Goal: Task Accomplishment & Management: Manage account settings

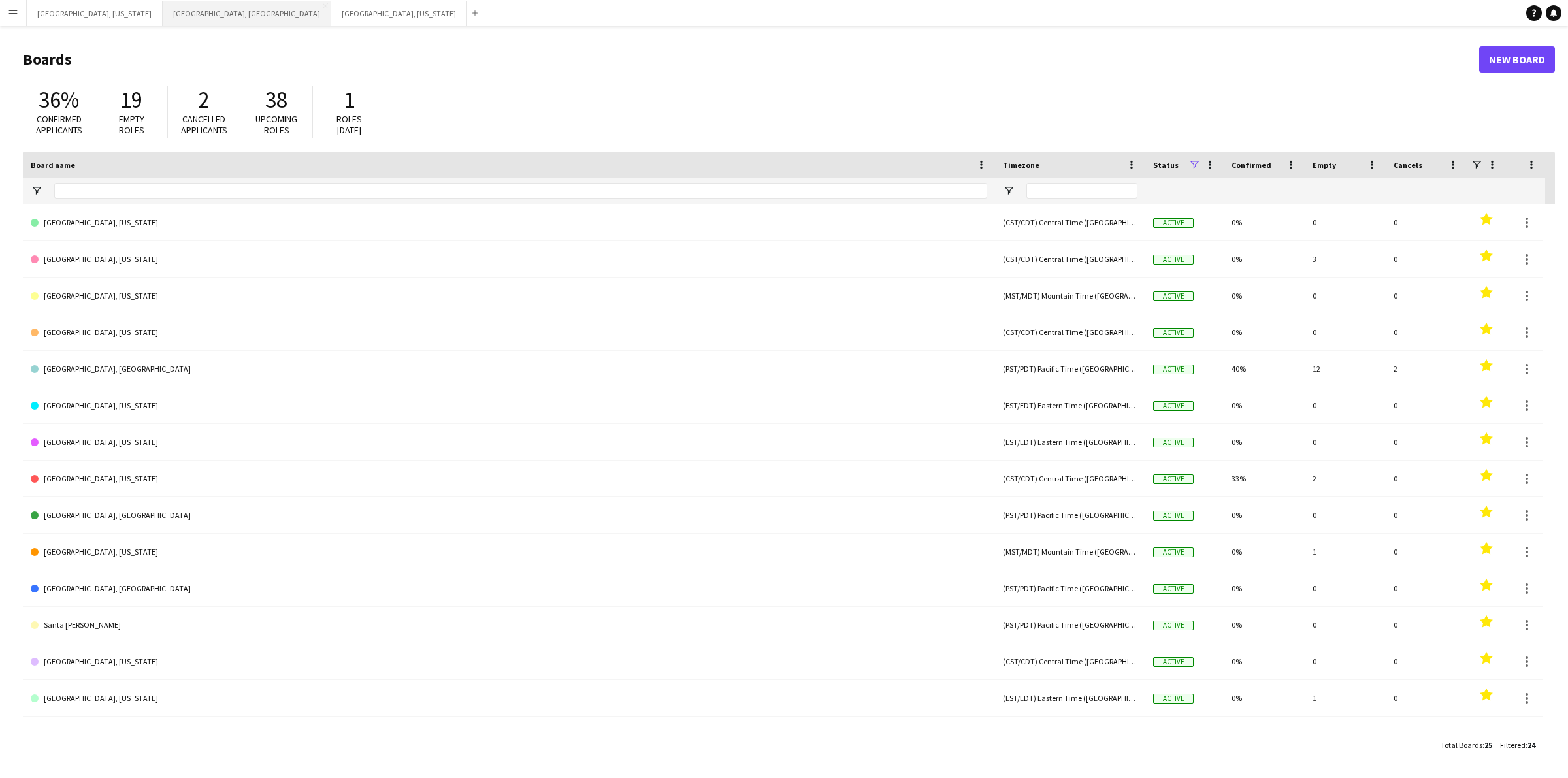
click at [162, 14] on button "[GEOGRAPHIC_DATA], [GEOGRAPHIC_DATA] Close" at bounding box center [247, 13] width 169 height 26
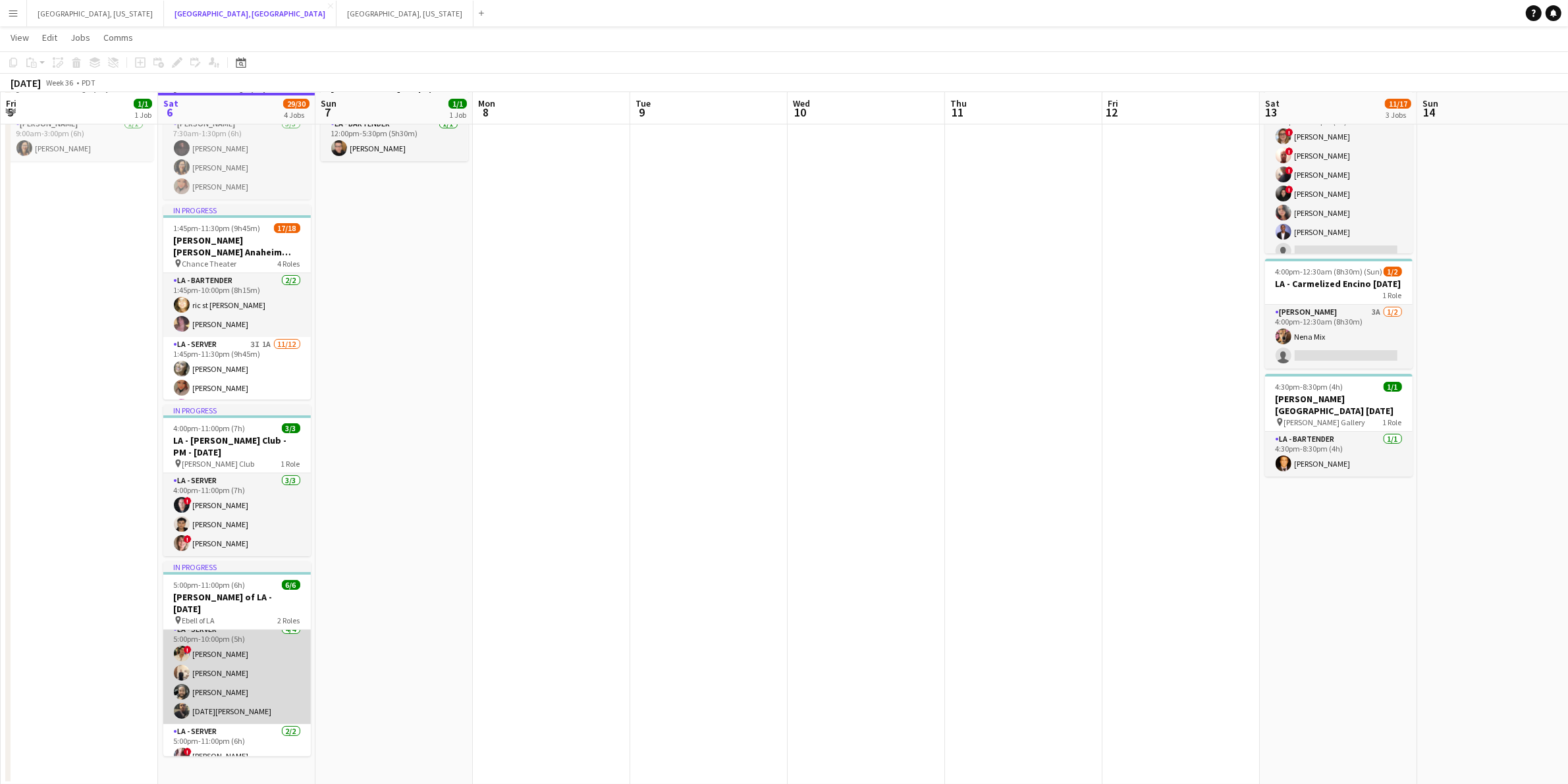
scroll to position [28, 0]
click at [261, 645] on app-card-role "LA - Server [DATE] 5:00pm-10:00pm (5h) ! [PERSON_NAME] [PERSON_NAME] [PERSON_NA…" at bounding box center [237, 653] width 148 height 102
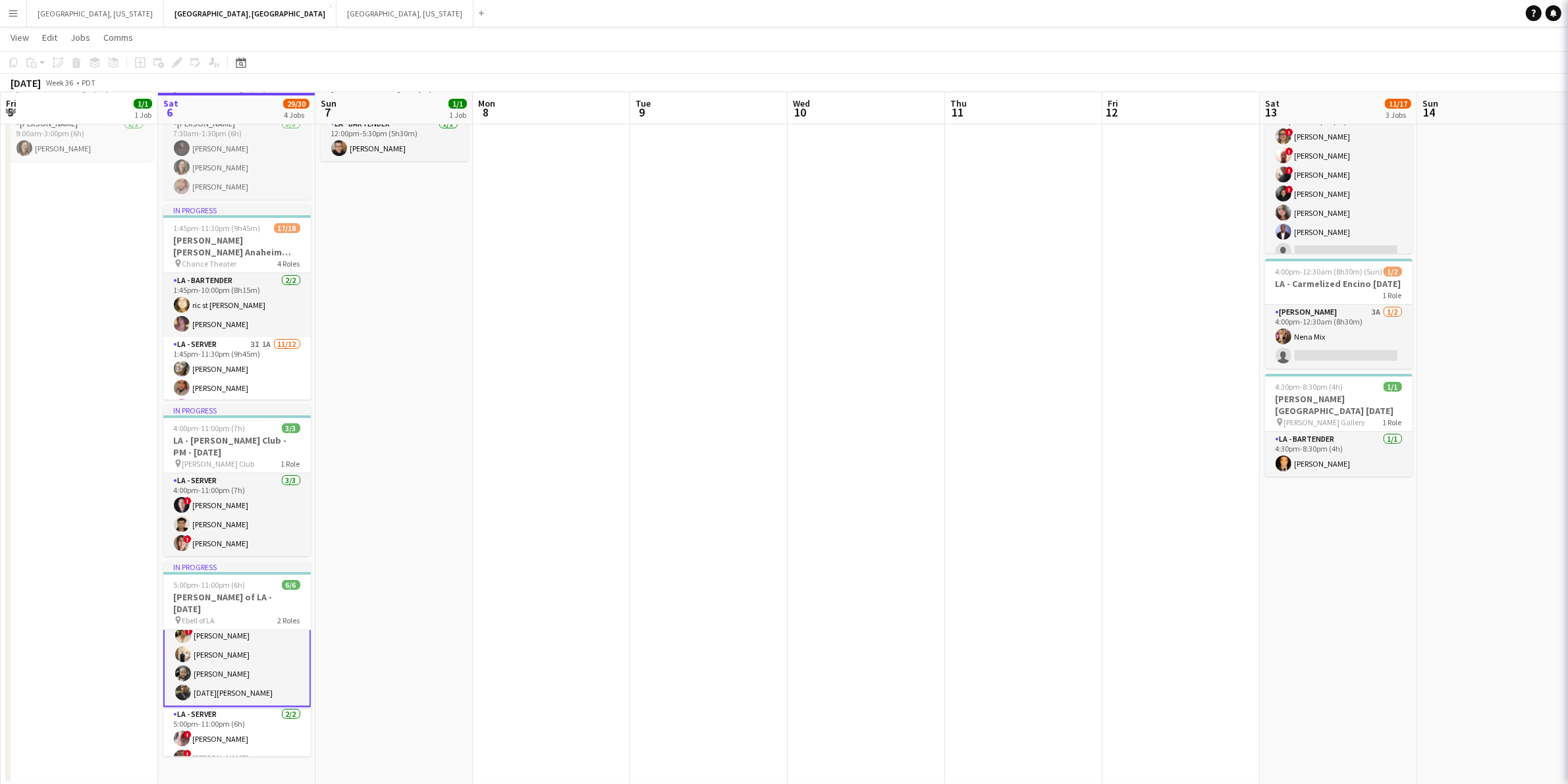
scroll to position [29, 0]
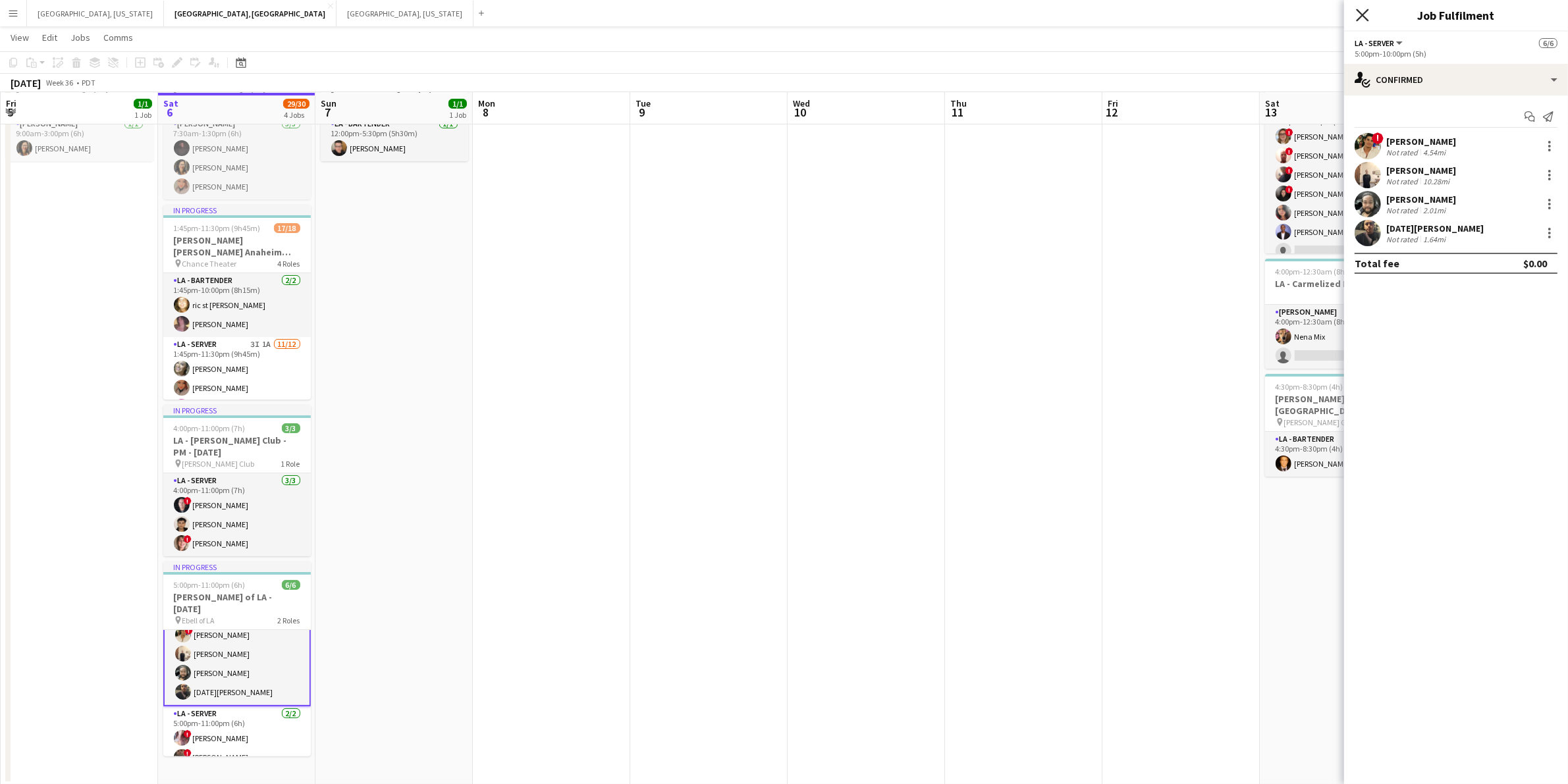
click at [1364, 20] on icon "Close pop-in" at bounding box center [1363, 15] width 13 height 13
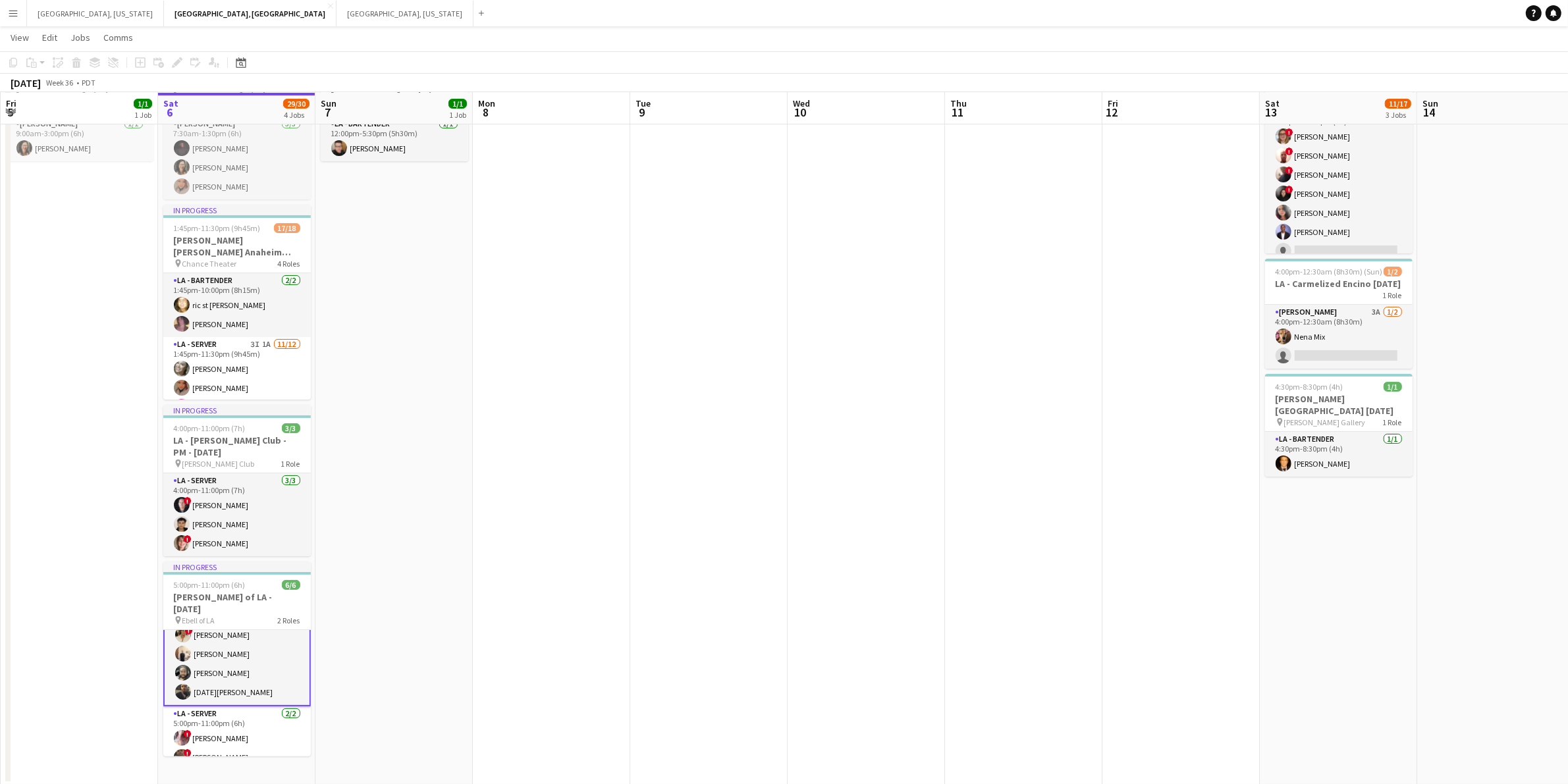
click at [247, 636] on app-card-role "LA - Server [DATE] 5:00pm-10:00pm (5h) ! [PERSON_NAME] [PERSON_NAME] [PERSON_NA…" at bounding box center [237, 654] width 148 height 104
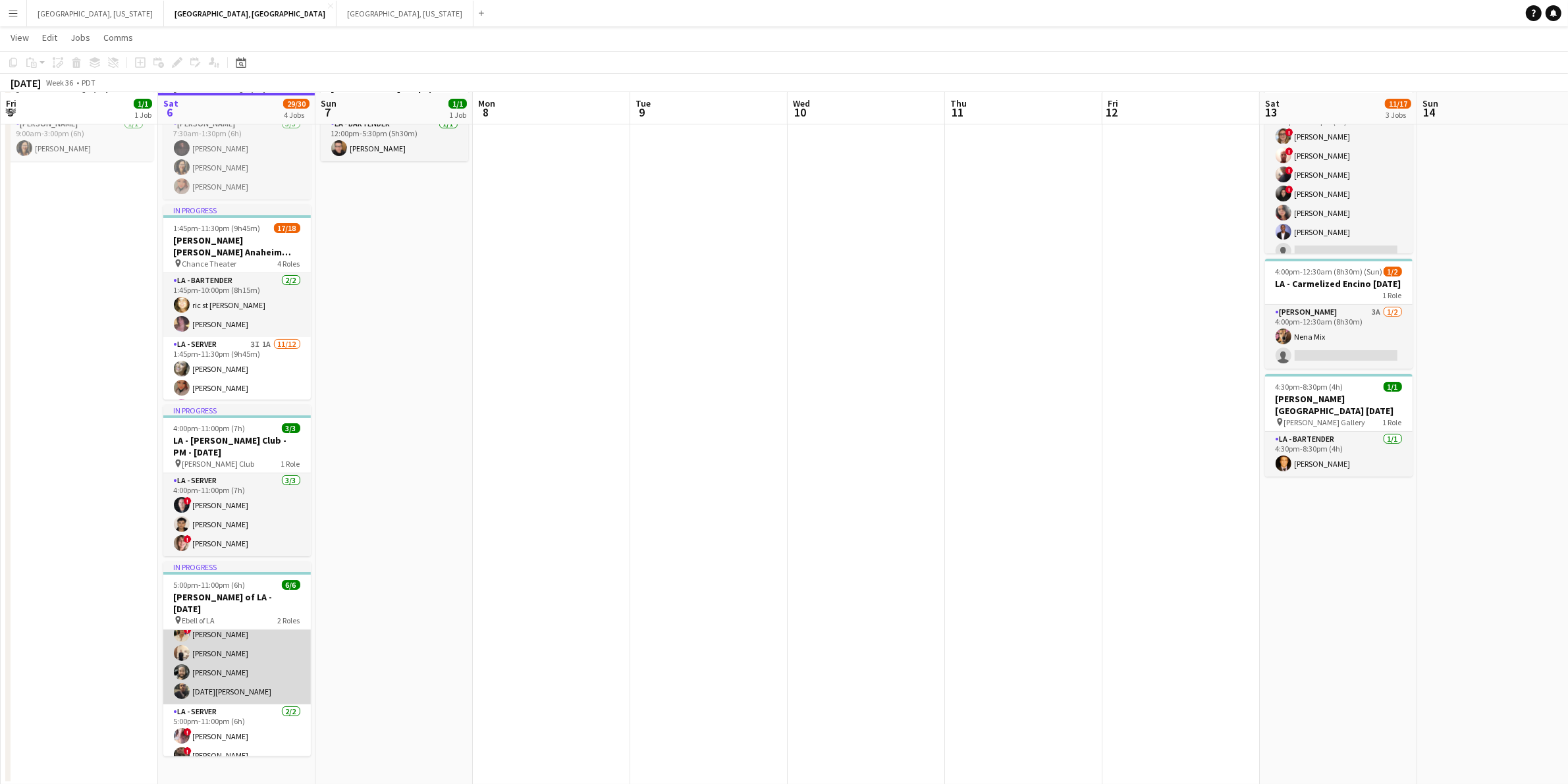
click at [262, 645] on app-card-role "LA - Server [DATE] 5:00pm-10:00pm (5h) ! [PERSON_NAME] [PERSON_NAME] [PERSON_NA…" at bounding box center [237, 653] width 148 height 102
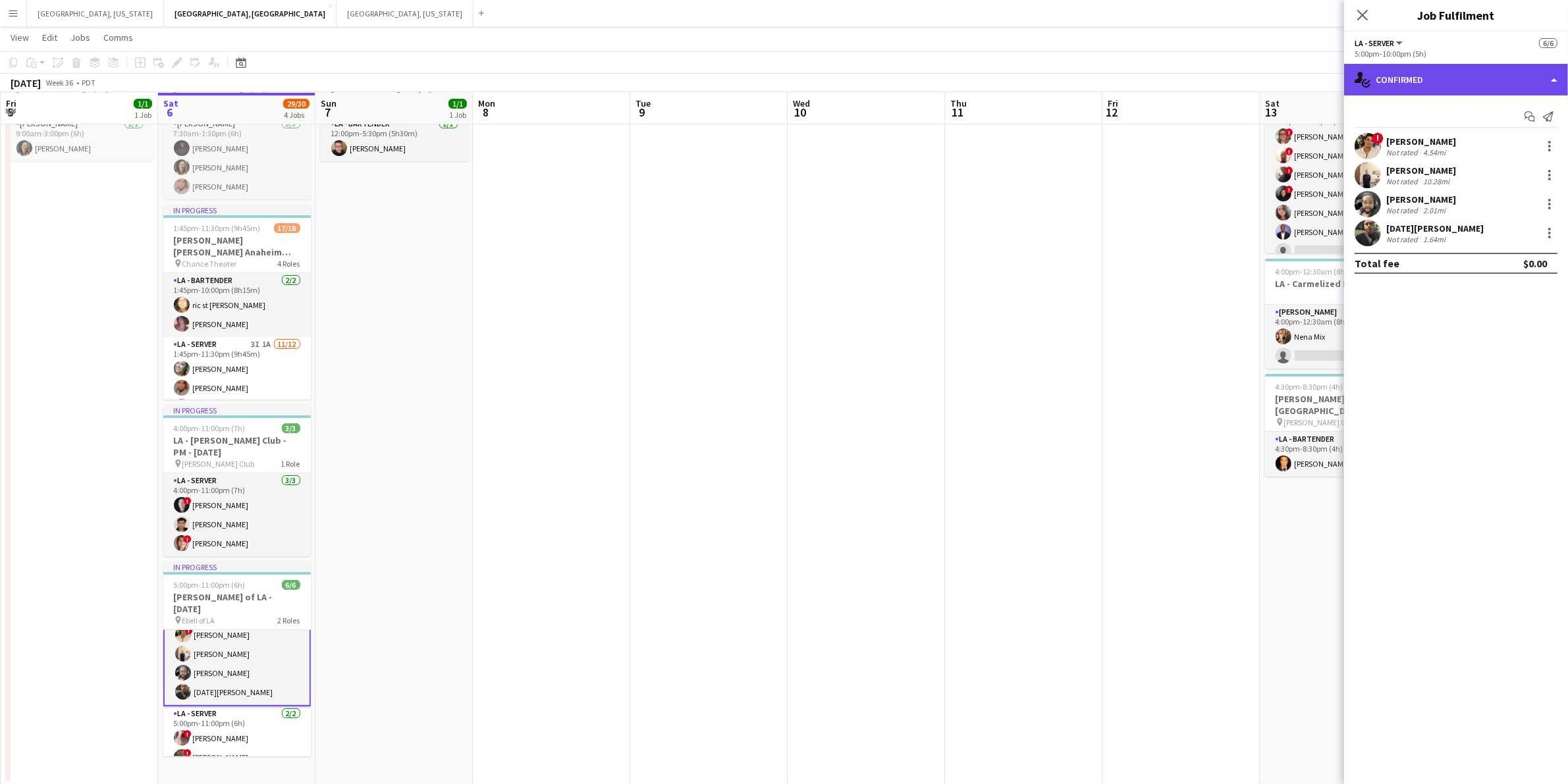
click at [1551, 83] on div "single-neutral-actions-check-2 Confirmed" at bounding box center [1456, 79] width 224 height 31
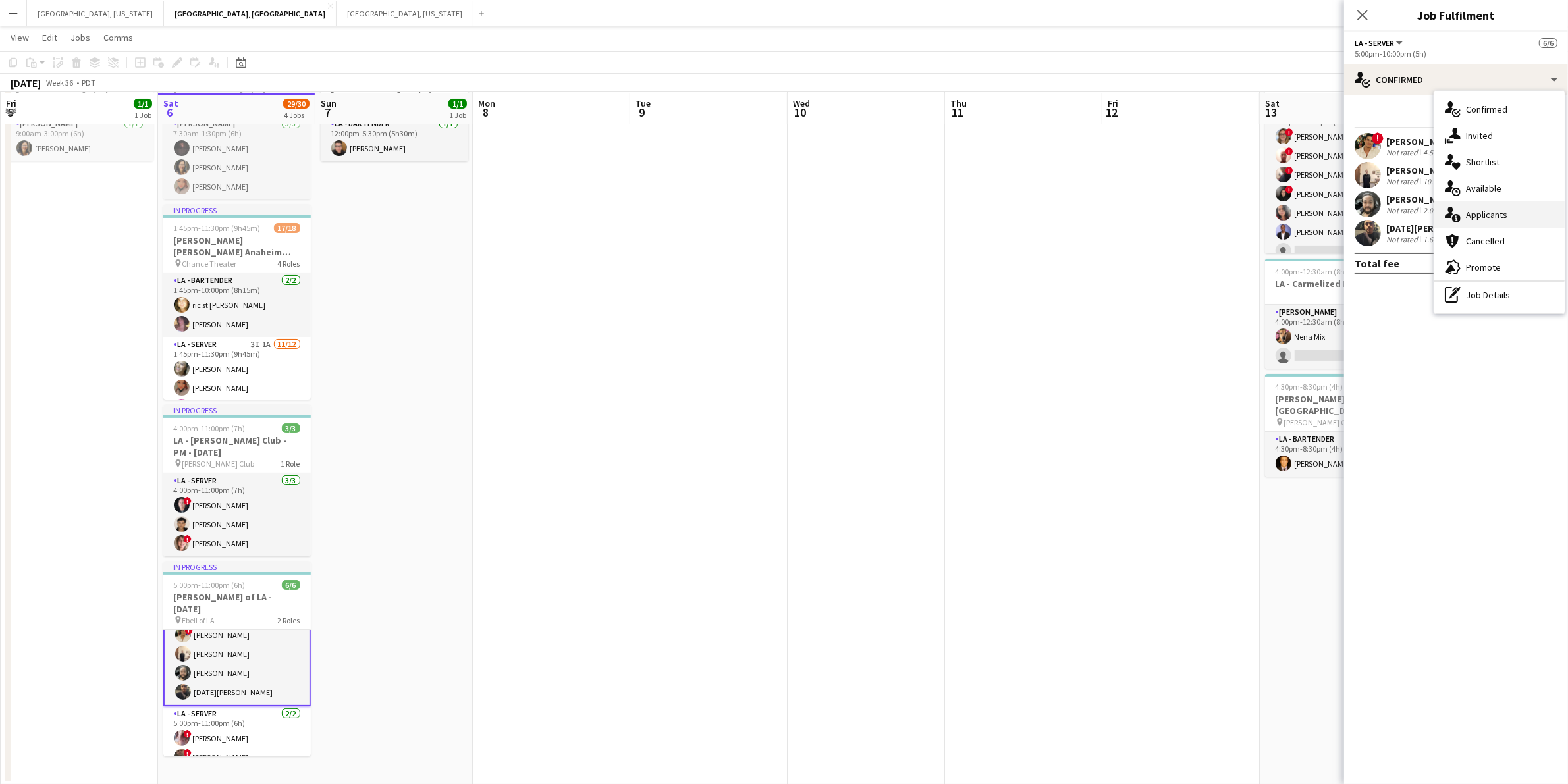
click at [1466, 219] on span "Applicants" at bounding box center [1487, 214] width 42 height 12
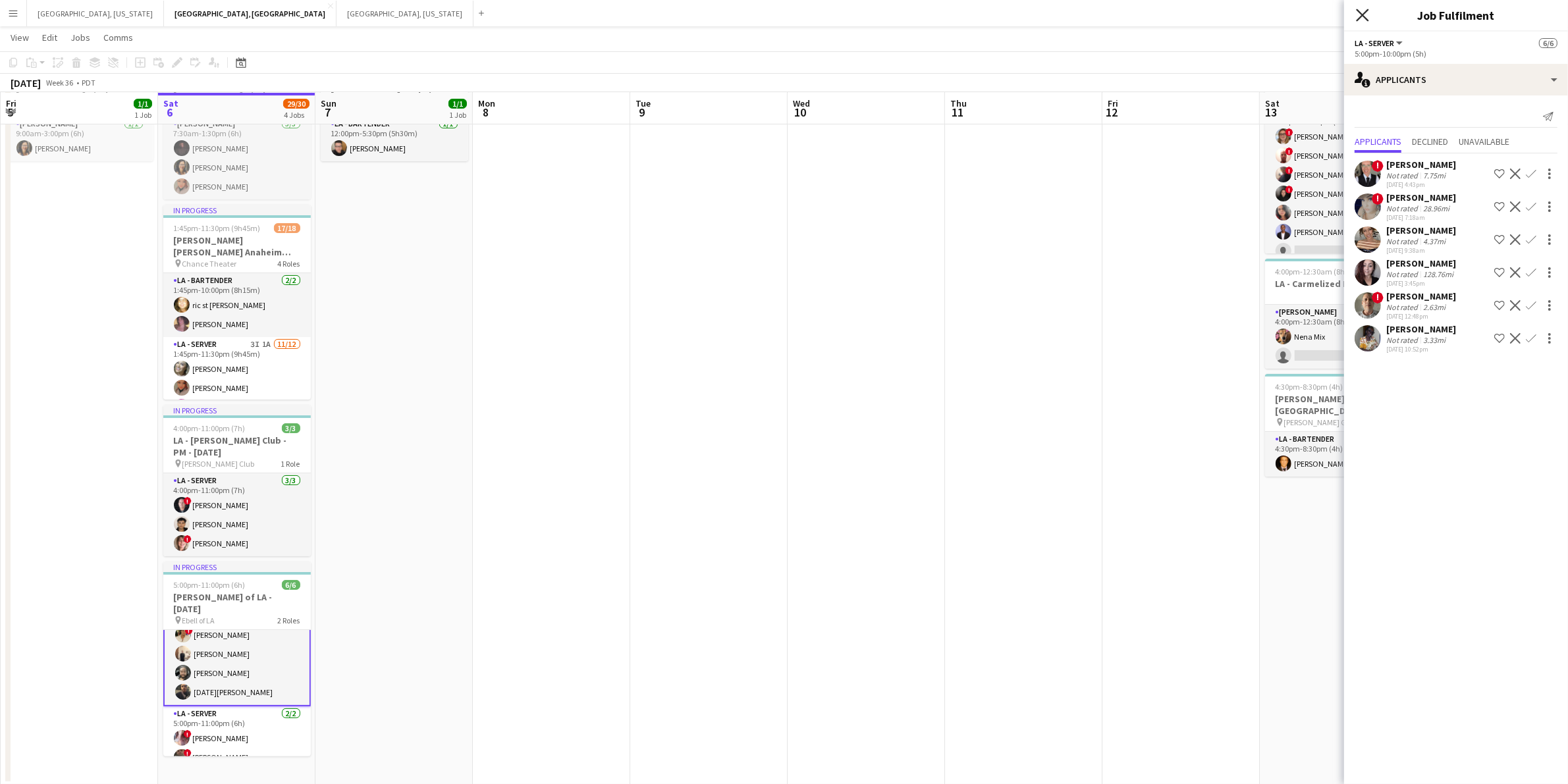
click at [1358, 19] on icon at bounding box center [1363, 15] width 13 height 13
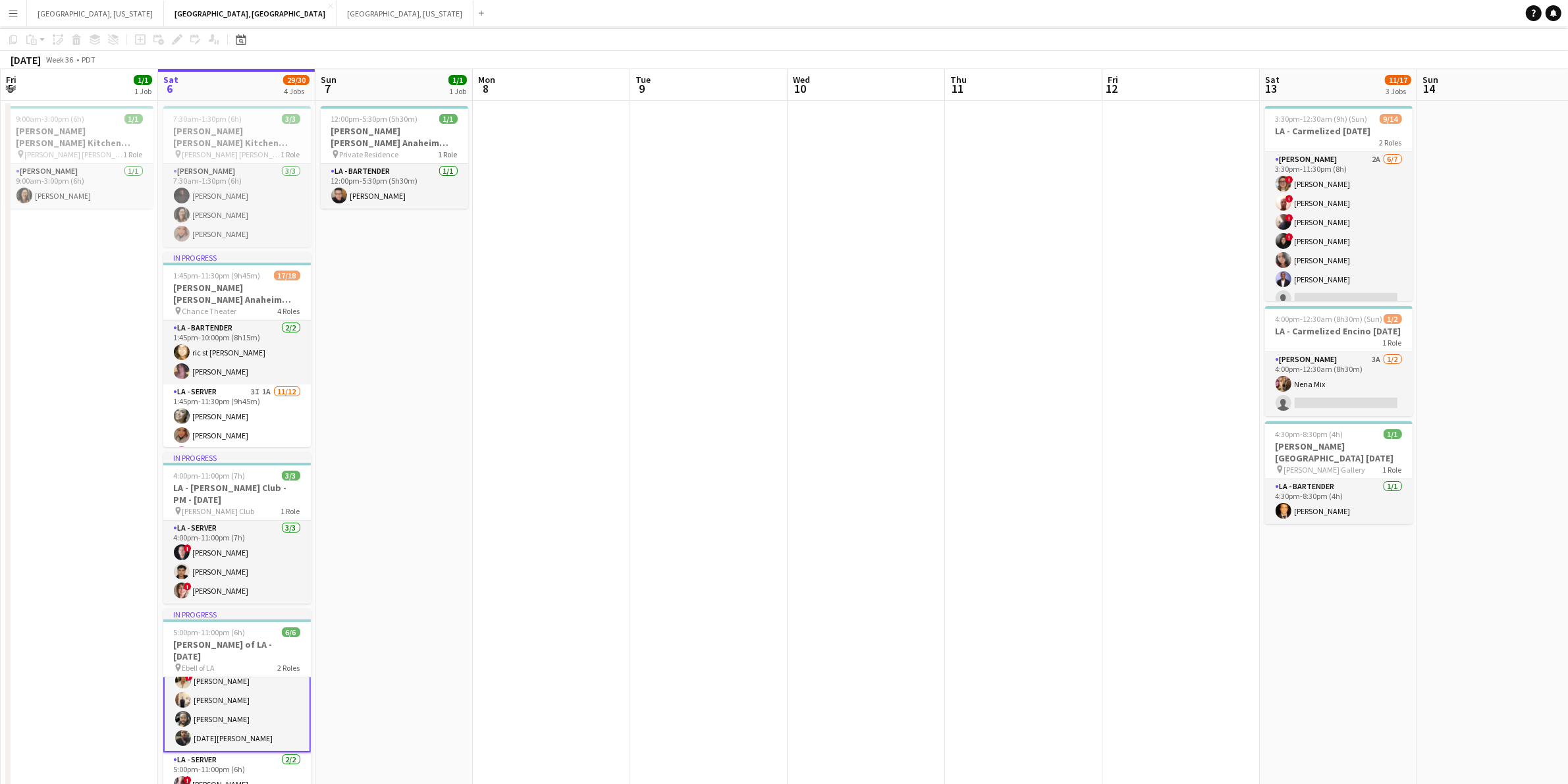
scroll to position [94, 0]
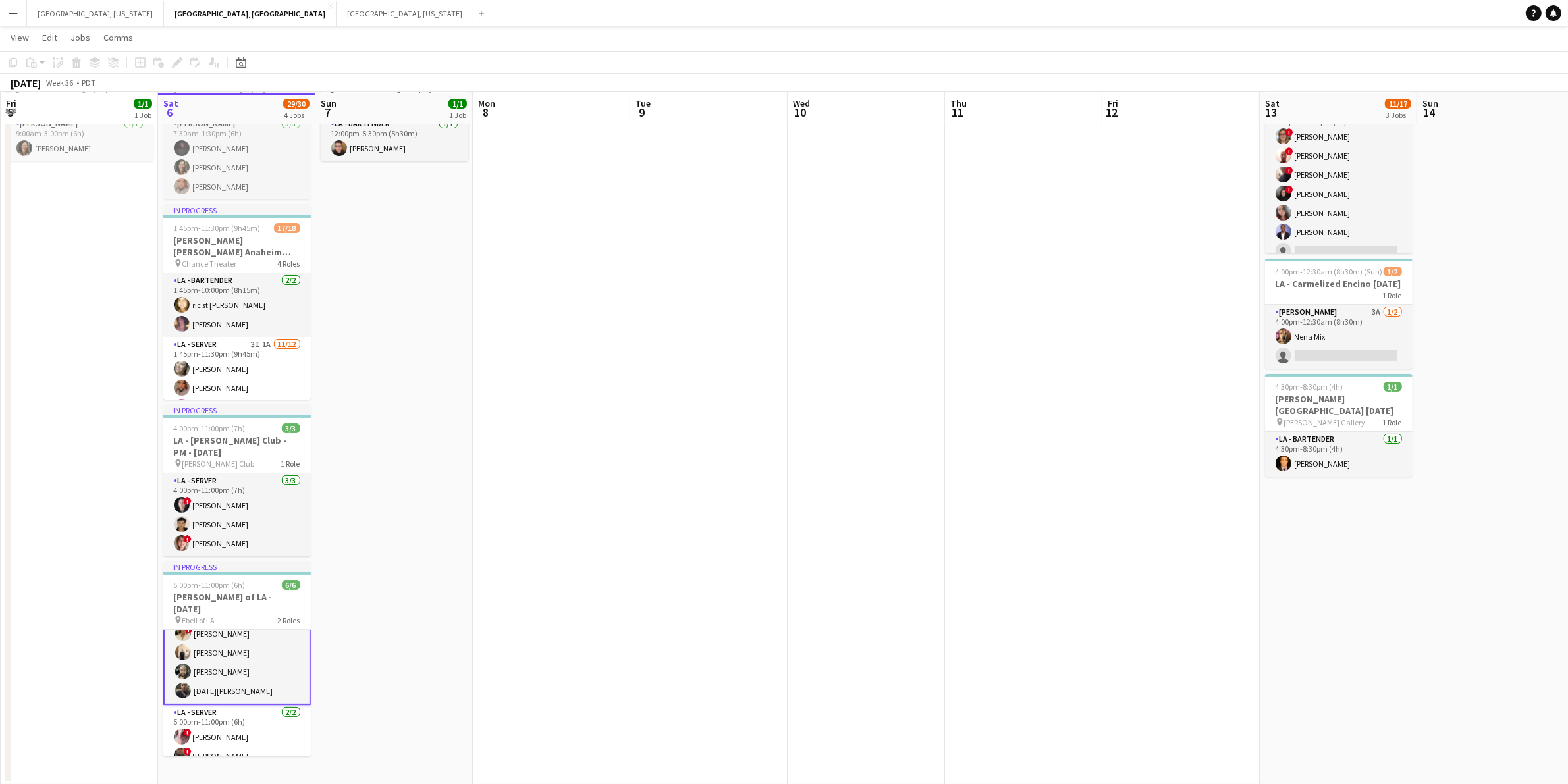
click at [8, 8] on app-icon "Menu" at bounding box center [13, 13] width 10 height 10
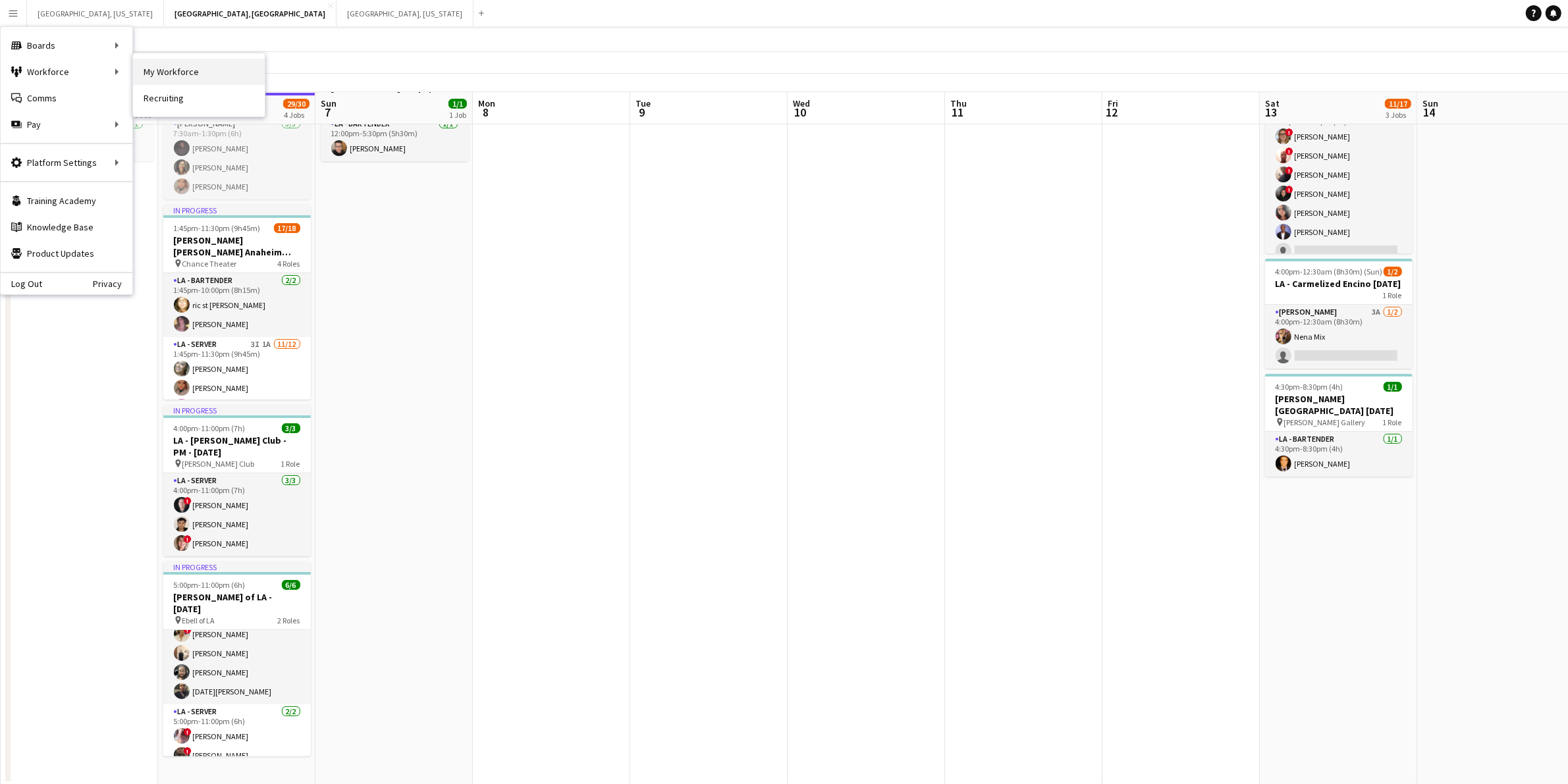
click at [175, 71] on link "My Workforce" at bounding box center [199, 72] width 132 height 26
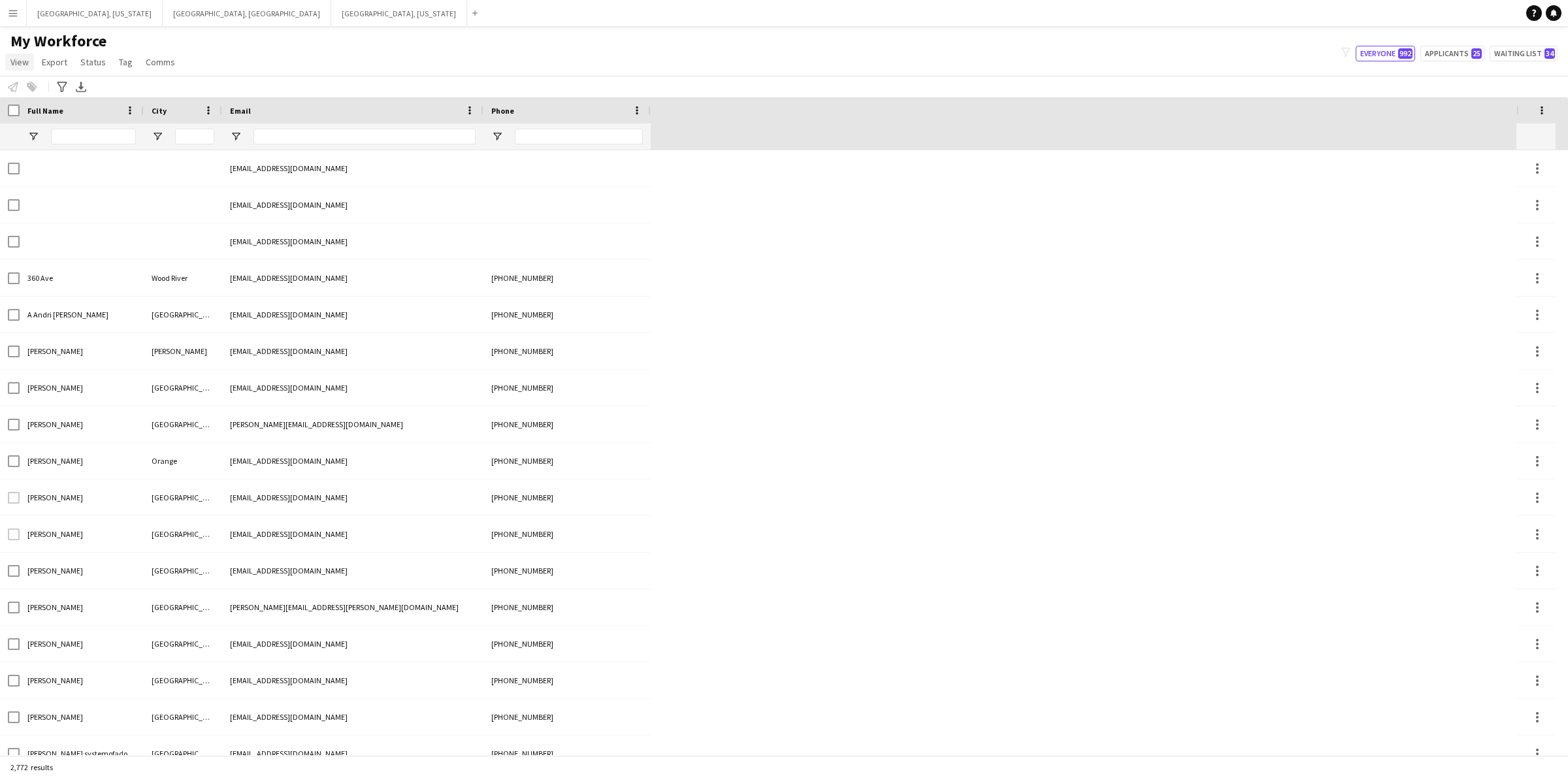
click at [21, 61] on span "View" at bounding box center [19, 61] width 18 height 12
click at [73, 128] on span "Customise view" at bounding box center [48, 129] width 62 height 12
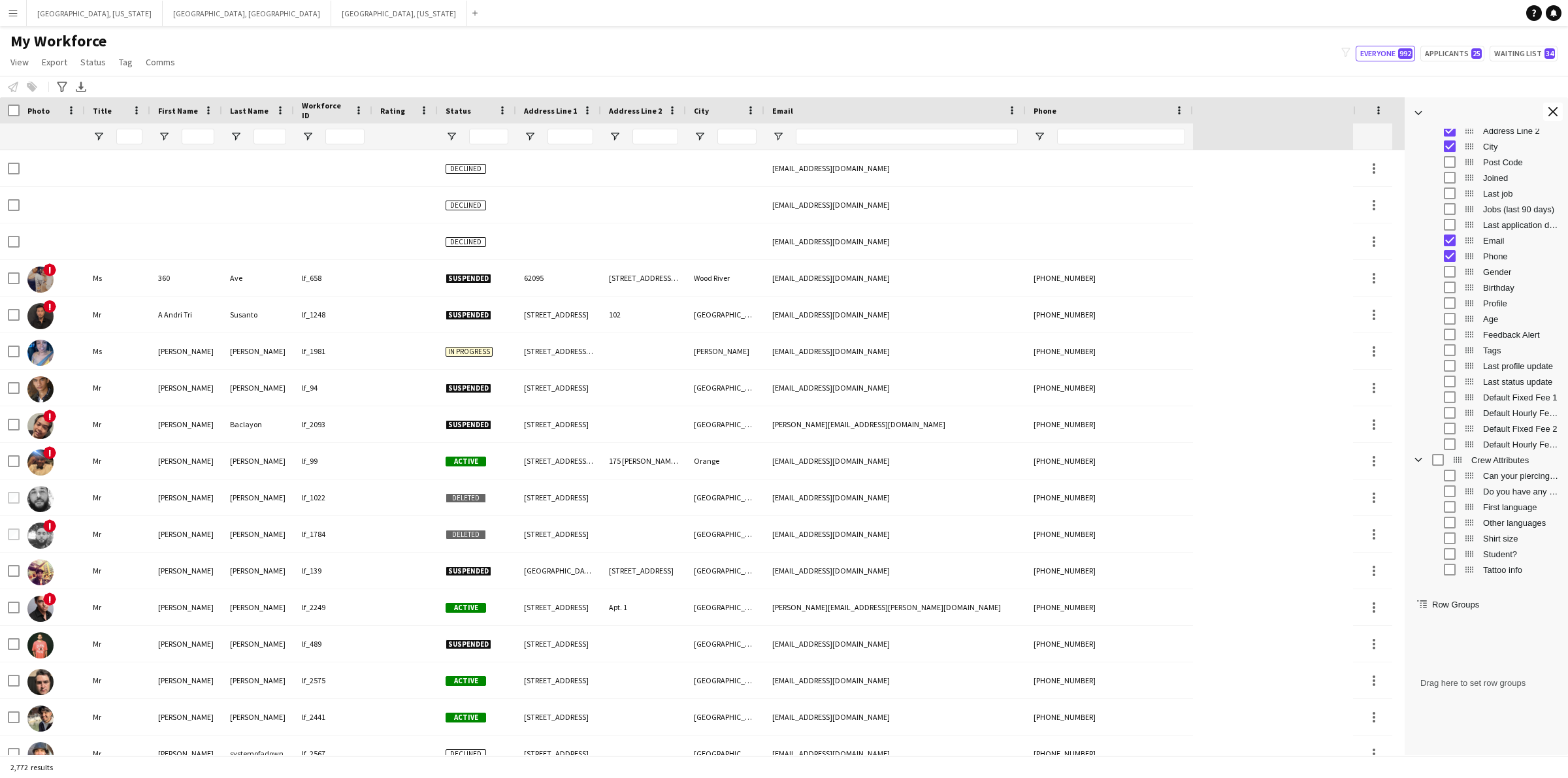
scroll to position [245, 0]
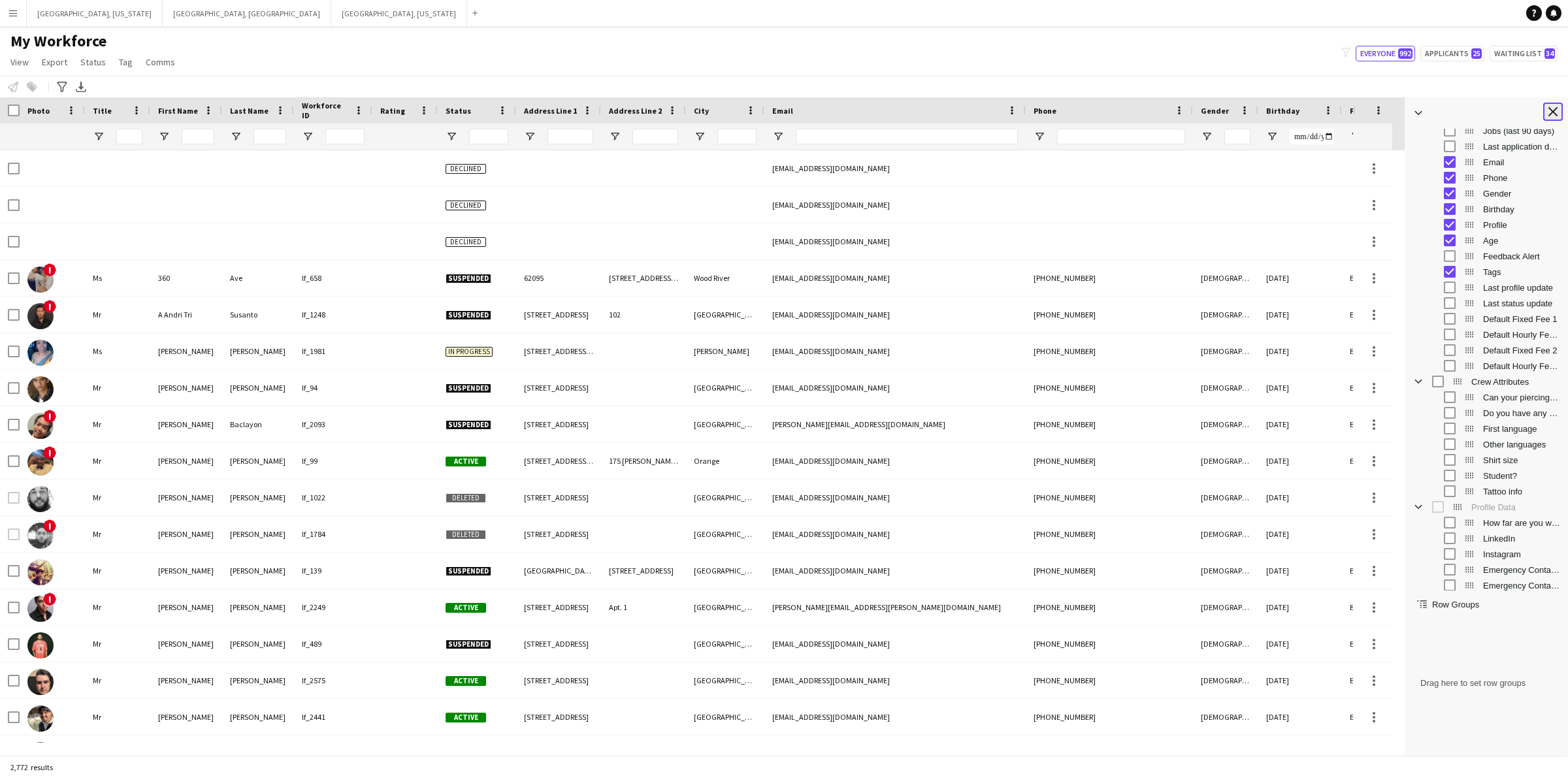
click at [1550, 112] on app-icon "Close tool panel" at bounding box center [1553, 111] width 9 height 9
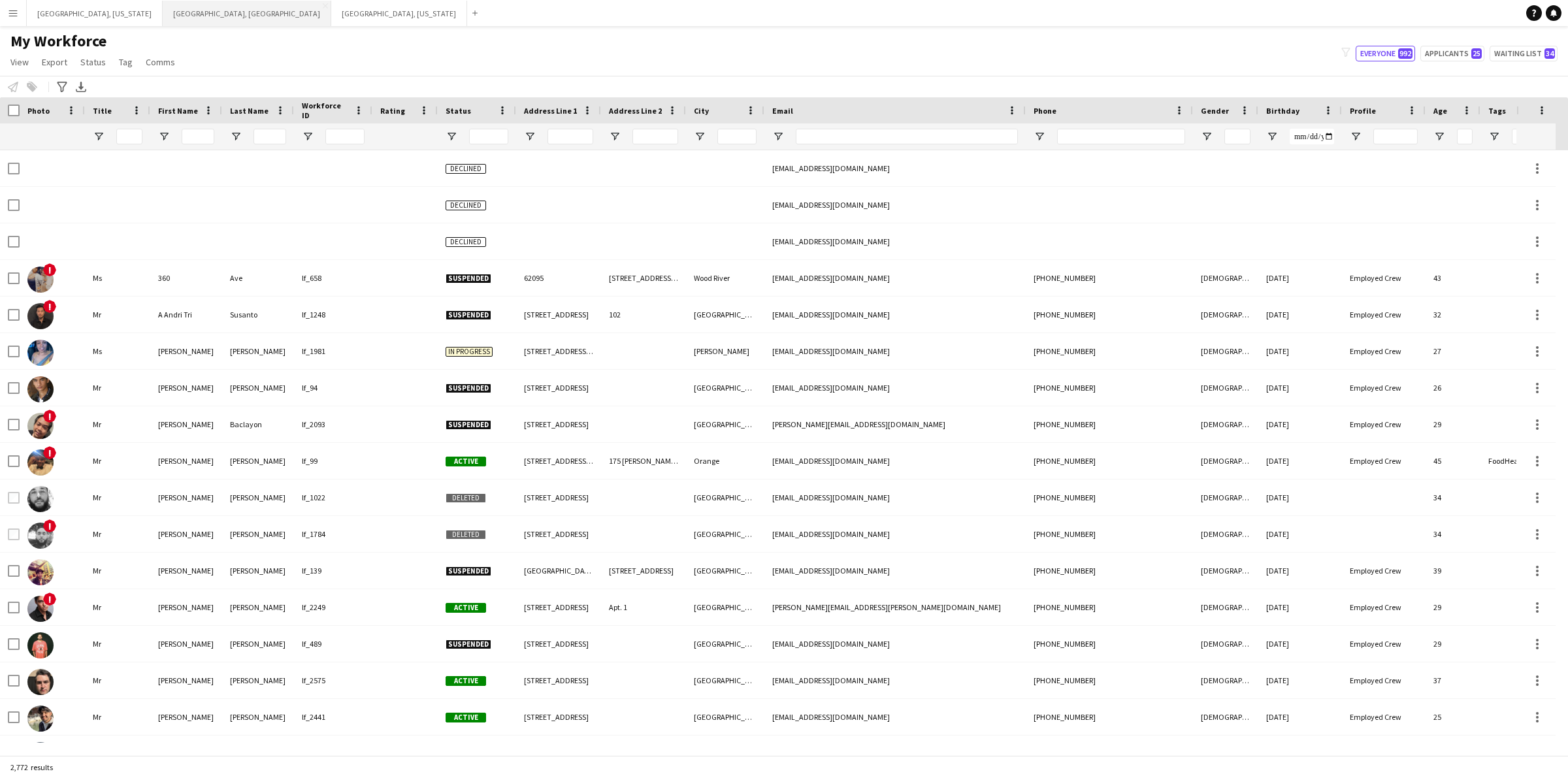
click at [162, 15] on button "[GEOGRAPHIC_DATA], [GEOGRAPHIC_DATA] Close" at bounding box center [247, 13] width 169 height 26
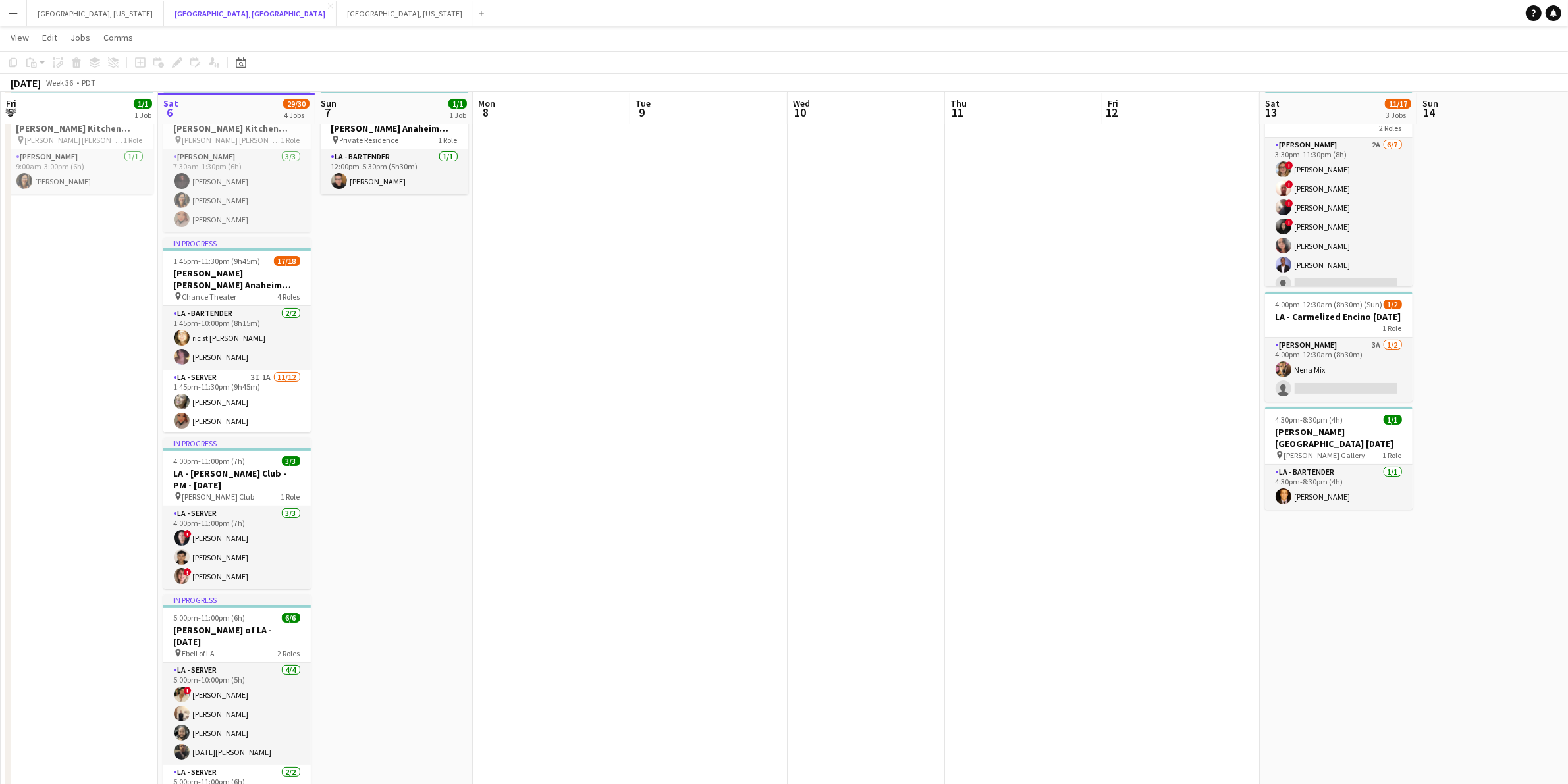
scroll to position [94, 0]
